Goal: Information Seeking & Learning: Learn about a topic

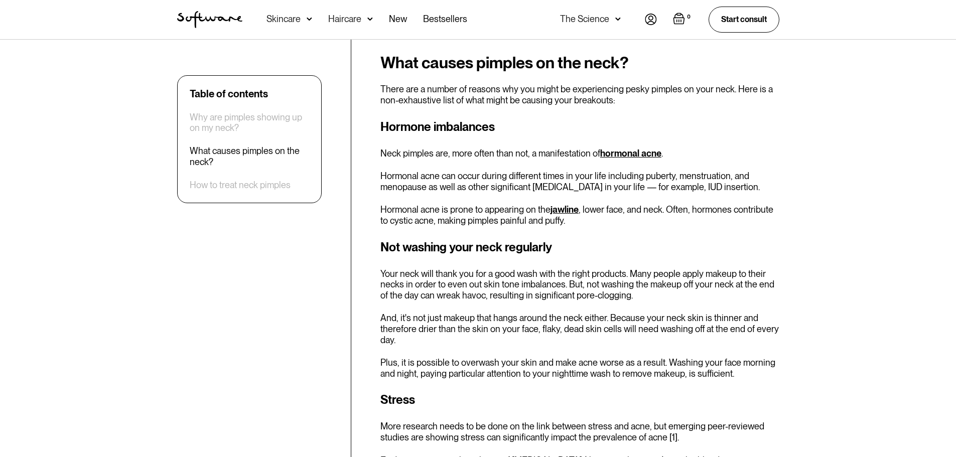
scroll to position [702, 0]
click at [496, 155] on p "Neck pimples are, more often than not, a manifestation of hormonal acne ." at bounding box center [579, 152] width 399 height 11
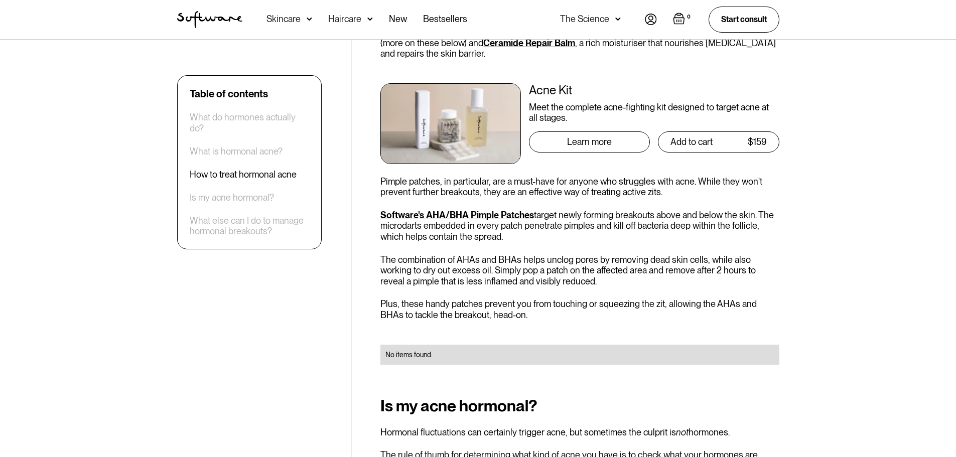
scroll to position [2458, 0]
